Goal: Task Accomplishment & Management: Manage account settings

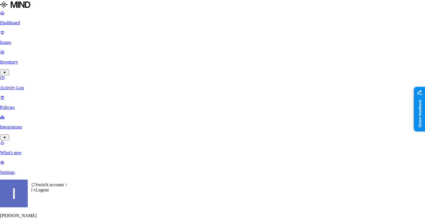
click at [43, 193] on div "Logout" at bounding box center [50, 190] width 38 height 5
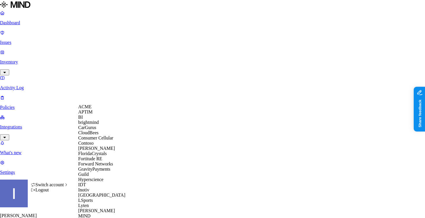
scroll to position [7, 0]
click at [98, 136] on div "CloudBees" at bounding box center [106, 132] width 56 height 5
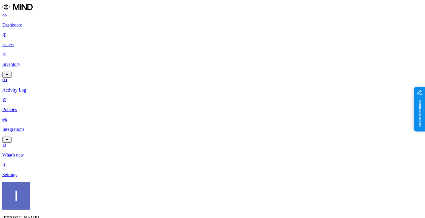
click at [43, 72] on div "Dashboard Issues Inventory Activity Log Policies Integrations" at bounding box center [212, 78] width 421 height 130
click at [44, 127] on p "Integrations" at bounding box center [212, 129] width 421 height 5
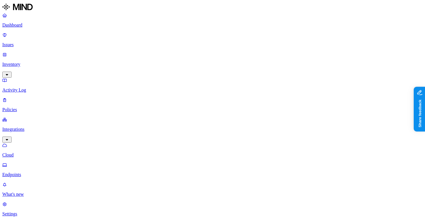
click at [19, 212] on p "Settings" at bounding box center [212, 214] width 421 height 5
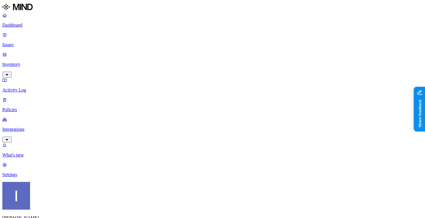
click at [42, 127] on p "Integrations" at bounding box center [212, 129] width 421 height 5
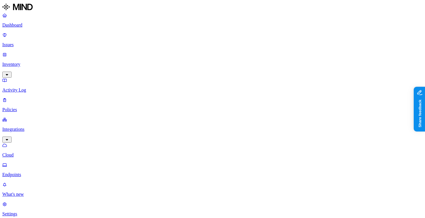
click at [39, 172] on p "Endpoints" at bounding box center [212, 174] width 421 height 5
click at [40, 153] on p "Cloud" at bounding box center [212, 155] width 421 height 5
click at [33, 85] on p "Endpoints" at bounding box center [212, 174] width 421 height 5
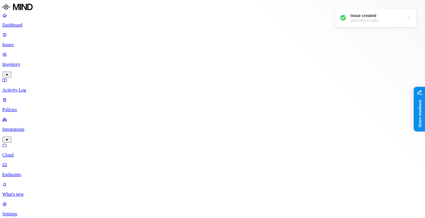
click at [39, 85] on p "Cloud" at bounding box center [212, 155] width 421 height 5
click at [36, 85] on p "Policies" at bounding box center [212, 109] width 421 height 5
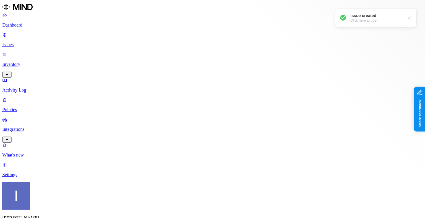
click at [40, 85] on p "Activity Log" at bounding box center [212, 90] width 421 height 5
click at [42, 62] on p "Inventory" at bounding box center [212, 64] width 421 height 5
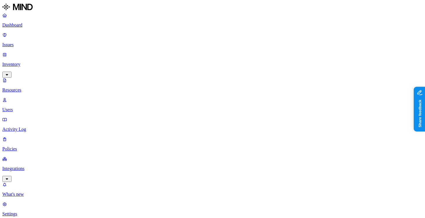
click at [42, 42] on p "Issues" at bounding box center [212, 44] width 421 height 5
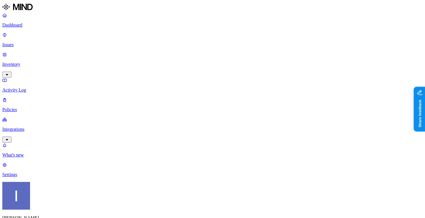
click at [36, 85] on p "Integrations" at bounding box center [212, 129] width 421 height 5
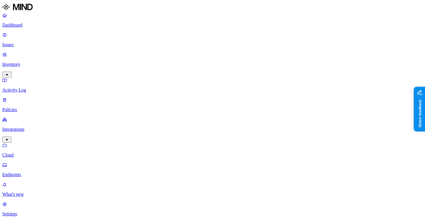
click at [32, 85] on p "Settings" at bounding box center [212, 214] width 421 height 5
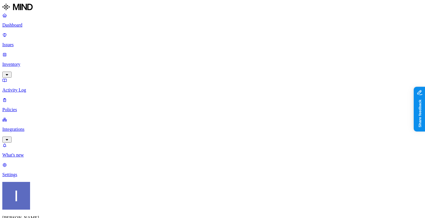
click at [36, 85] on p "Integrations" at bounding box center [212, 129] width 421 height 5
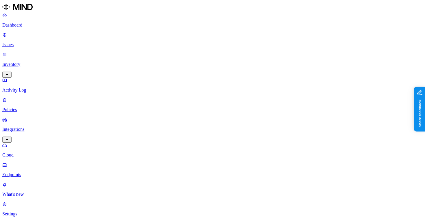
click at [32, 28] on link "Dashboard" at bounding box center [212, 20] width 421 height 15
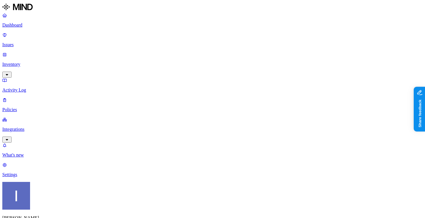
click at [37, 85] on p "Integrations" at bounding box center [212, 129] width 421 height 5
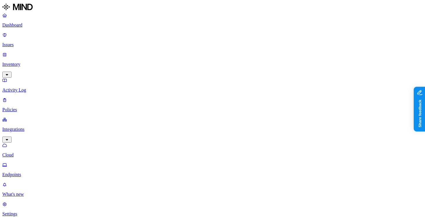
click at [38, 85] on p "Endpoints" at bounding box center [212, 174] width 421 height 5
click at [35, 85] on p "Policies" at bounding box center [212, 109] width 421 height 5
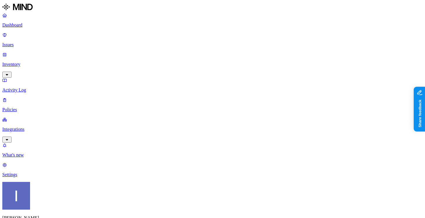
click at [36, 85] on p "Activity Log" at bounding box center [212, 90] width 421 height 5
click at [36, 42] on p "Issues" at bounding box center [212, 44] width 421 height 5
click at [37, 62] on p "Inventory" at bounding box center [212, 64] width 421 height 5
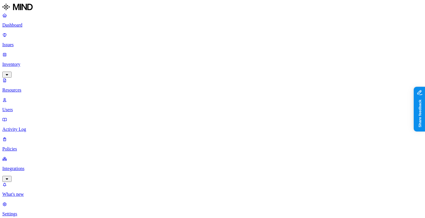
click at [39, 25] on p "Dashboard" at bounding box center [212, 25] width 421 height 5
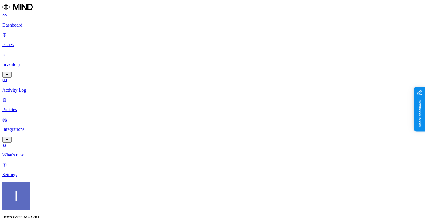
click at [41, 42] on p "Issues" at bounding box center [212, 44] width 421 height 5
click at [44, 85] on p "Activity Log" at bounding box center [212, 90] width 421 height 5
click at [44, 62] on p "Inventory" at bounding box center [212, 64] width 421 height 5
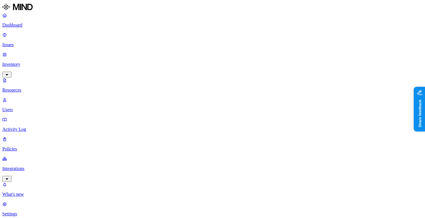
click at [45, 42] on p "Issues" at bounding box center [212, 44] width 421 height 5
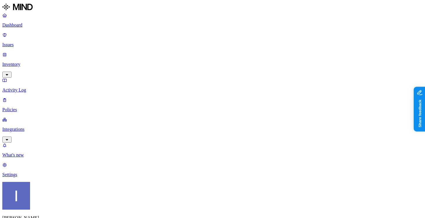
click at [34, 85] on p "Policies" at bounding box center [212, 109] width 421 height 5
click at [34, 82] on nav "Dashboard Issues Inventory Activity Log Policies Integrations What's new 1 Sett…" at bounding box center [212, 95] width 421 height 165
click at [35, 85] on link "Integrations" at bounding box center [212, 129] width 421 height 25
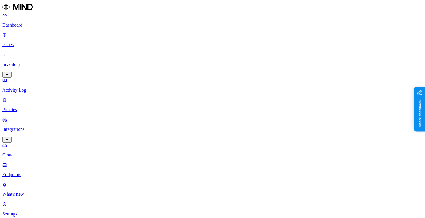
click at [36, 85] on p "Endpoints" at bounding box center [212, 174] width 421 height 5
click at [37, 78] on link "Activity Log" at bounding box center [212, 85] width 421 height 15
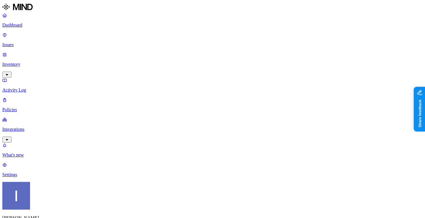
click at [39, 62] on p "Inventory" at bounding box center [212, 64] width 421 height 5
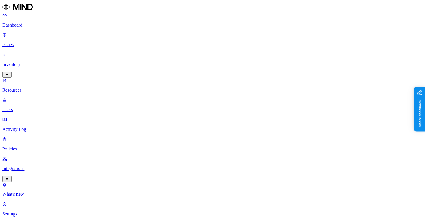
click at [41, 85] on p "Users" at bounding box center [212, 109] width 421 height 5
click at [42, 27] on p "Dashboard" at bounding box center [212, 25] width 421 height 5
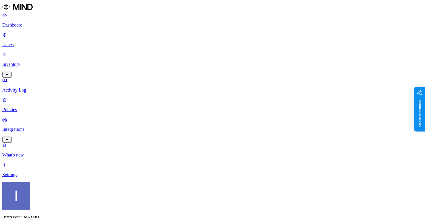
click at [42, 42] on p "Issues" at bounding box center [212, 44] width 421 height 5
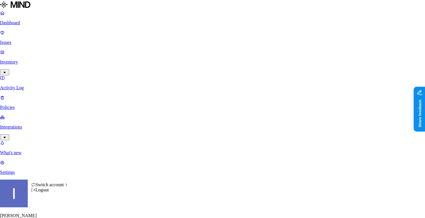
click at [55, 85] on html "Dashboard Issues Inventory Activity Log Policies Integrations What's new 1 Sett…" at bounding box center [212, 187] width 425 height 374
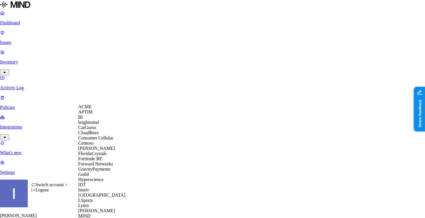
scroll to position [297, 0]
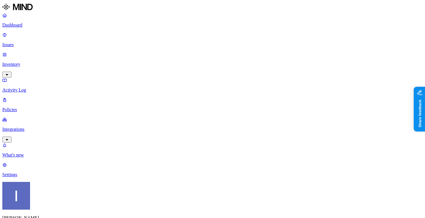
click at [32, 117] on link "Integrations" at bounding box center [212, 129] width 421 height 25
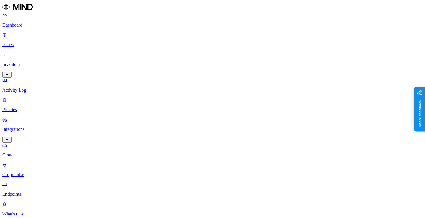
click at [41, 182] on link "Endpoints" at bounding box center [212, 189] width 421 height 15
click at [46, 163] on link "On-premise" at bounding box center [212, 170] width 421 height 15
click at [46, 192] on p "Endpoints" at bounding box center [212, 194] width 421 height 5
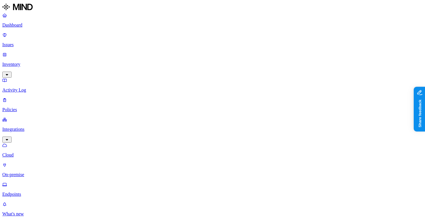
click at [27, 107] on p "Policies" at bounding box center [212, 109] width 421 height 5
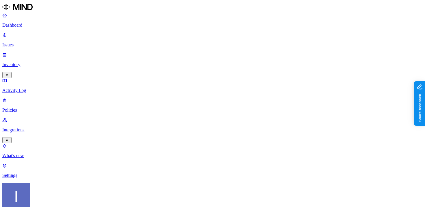
scroll to position [40, 0]
click at [146, 51] on span "Endpoint" at bounding box center [148, 53] width 17 height 5
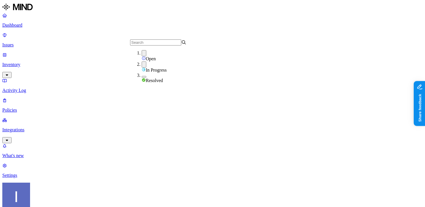
click at [143, 78] on img at bounding box center [144, 80] width 4 height 4
click at [42, 127] on p "Integrations" at bounding box center [212, 129] width 421 height 5
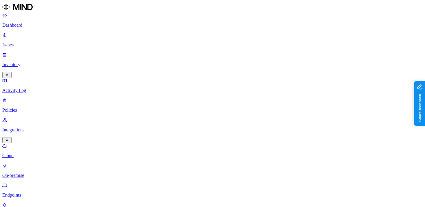
click at [40, 107] on p "Policies" at bounding box center [212, 109] width 421 height 5
click at [44, 62] on p "Inventory" at bounding box center [212, 64] width 421 height 5
click at [47, 42] on p "Issues" at bounding box center [212, 44] width 421 height 5
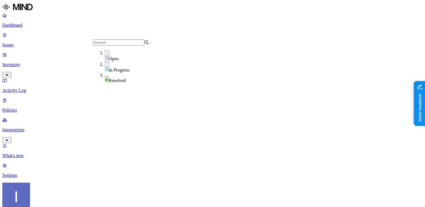
click at [134, 79] on div "Resolved" at bounding box center [133, 78] width 56 height 10
click at [49, 127] on p "Integrations" at bounding box center [212, 129] width 421 height 5
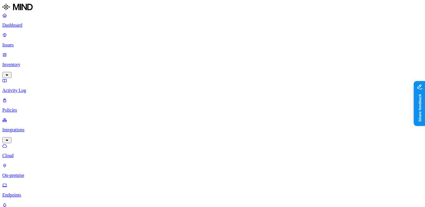
click at [41, 192] on p "Endpoints" at bounding box center [212, 194] width 421 height 5
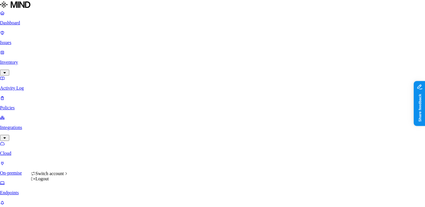
scroll to position [0, 6]
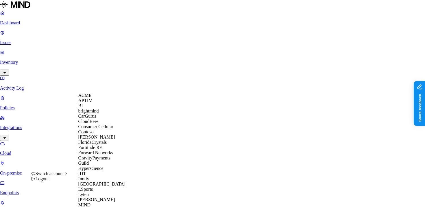
click at [90, 124] on span "CloudBees" at bounding box center [88, 121] width 20 height 5
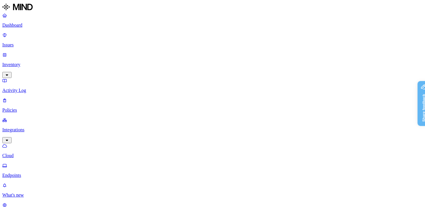
click at [49, 62] on p "Inventory" at bounding box center [212, 64] width 421 height 5
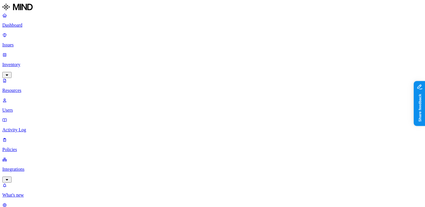
click at [38, 166] on p "Integrations" at bounding box center [212, 168] width 421 height 5
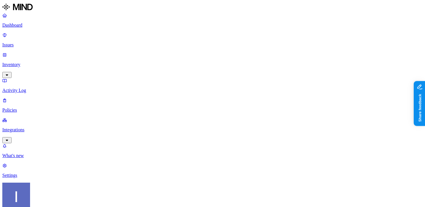
click at [29, 52] on link "Inventory" at bounding box center [212, 64] width 421 height 25
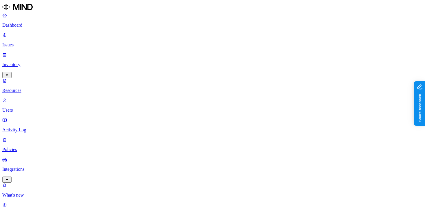
click at [45, 105] on nav "Dashboard Issues Inventory Resources Users Activity Log Policies Integrations W…" at bounding box center [212, 115] width 421 height 204
click at [46, 166] on p "Integrations" at bounding box center [212, 168] width 421 height 5
click at [41, 172] on p "Endpoints" at bounding box center [212, 174] width 421 height 5
click at [42, 153] on p "Cloud" at bounding box center [212, 155] width 421 height 5
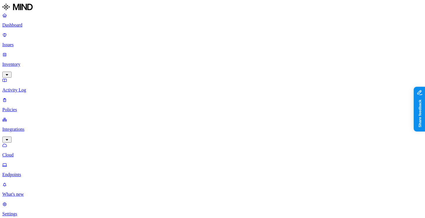
click at [47, 102] on nav "Dashboard Issues Inventory Activity Log Policies Integrations Cloud Endpoints W…" at bounding box center [212, 115] width 421 height 204
